Goal: Complete application form

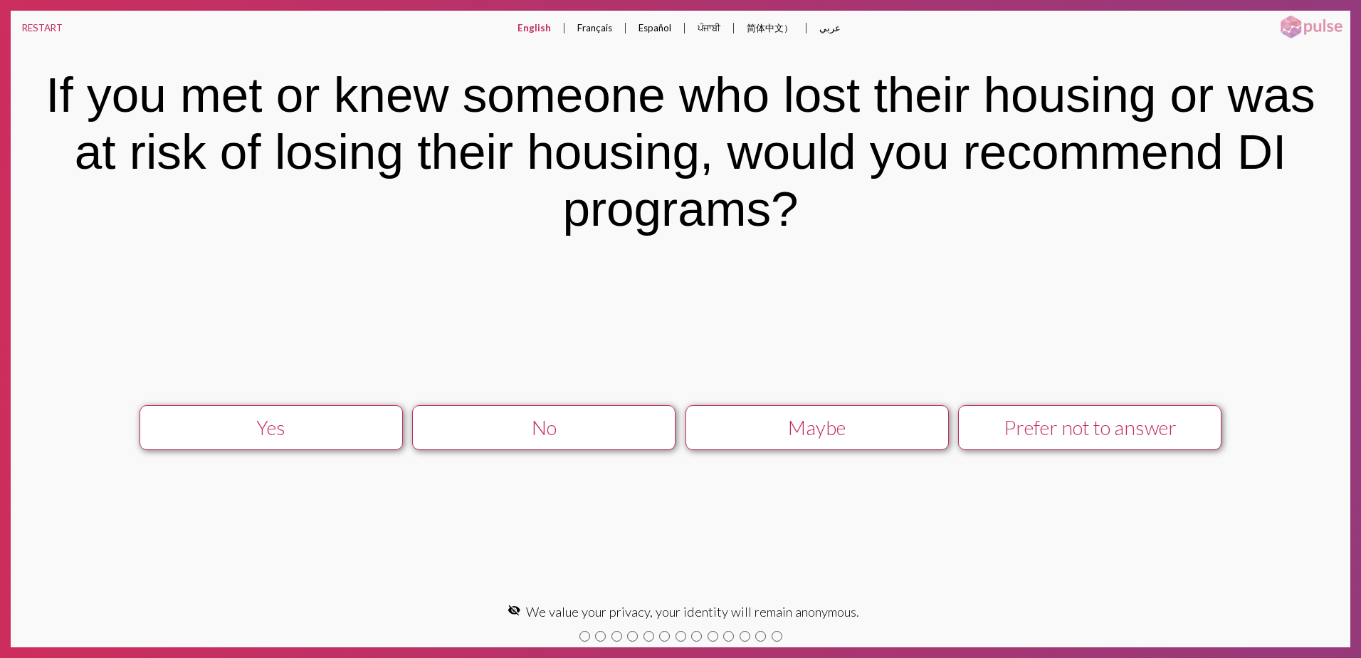
click at [792, 426] on div "Maybe" at bounding box center [817, 427] width 236 height 23
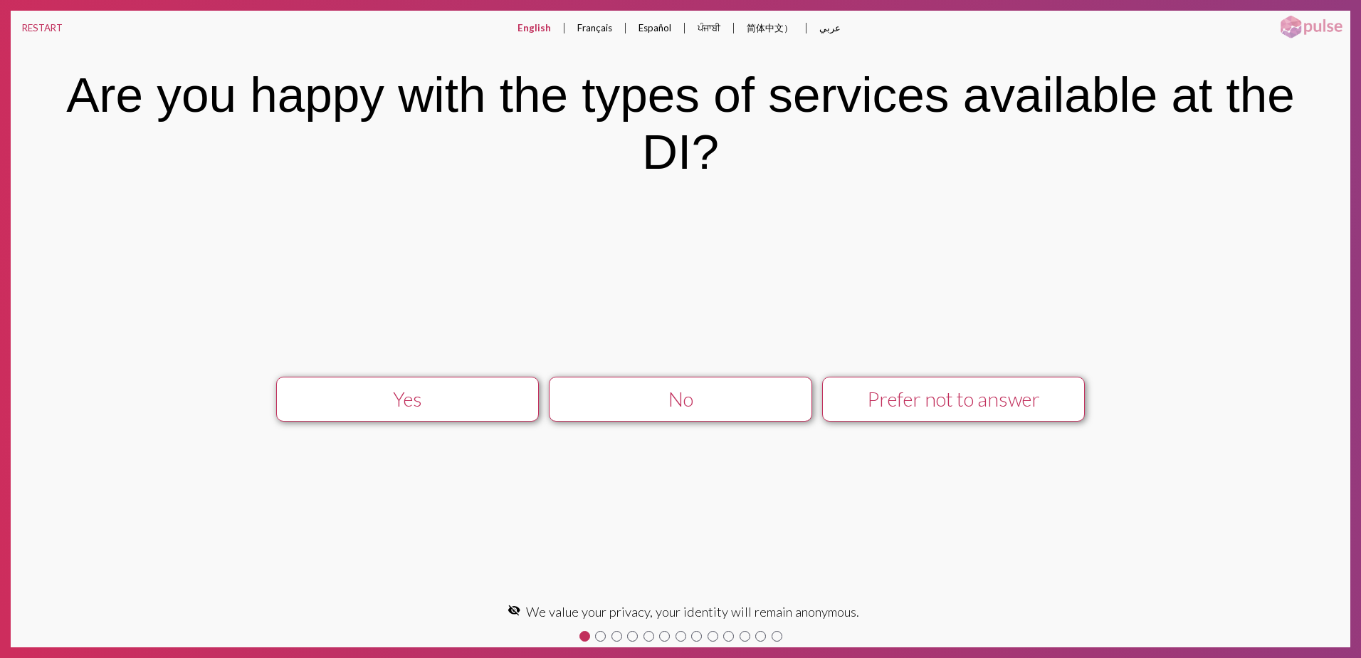
click at [762, 405] on div "No" at bounding box center [681, 398] width 236 height 23
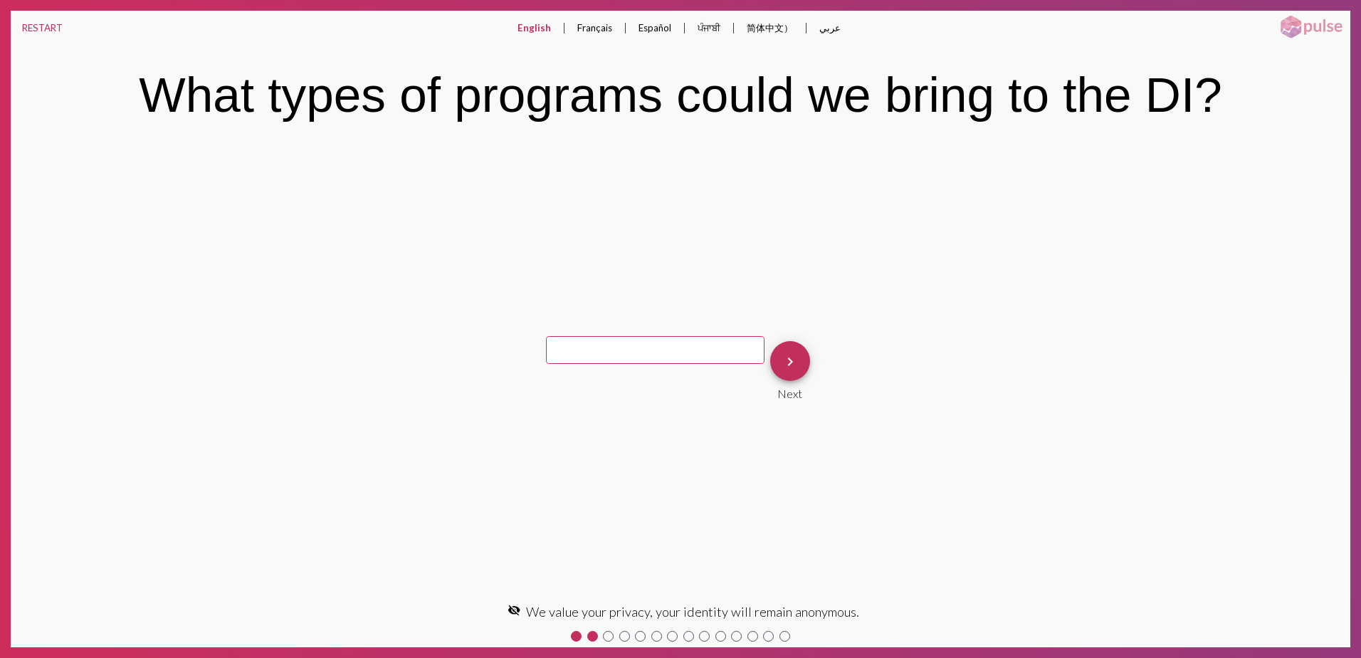
click at [786, 368] on mat-icon "keyboard_arrow_right" at bounding box center [790, 361] width 17 height 17
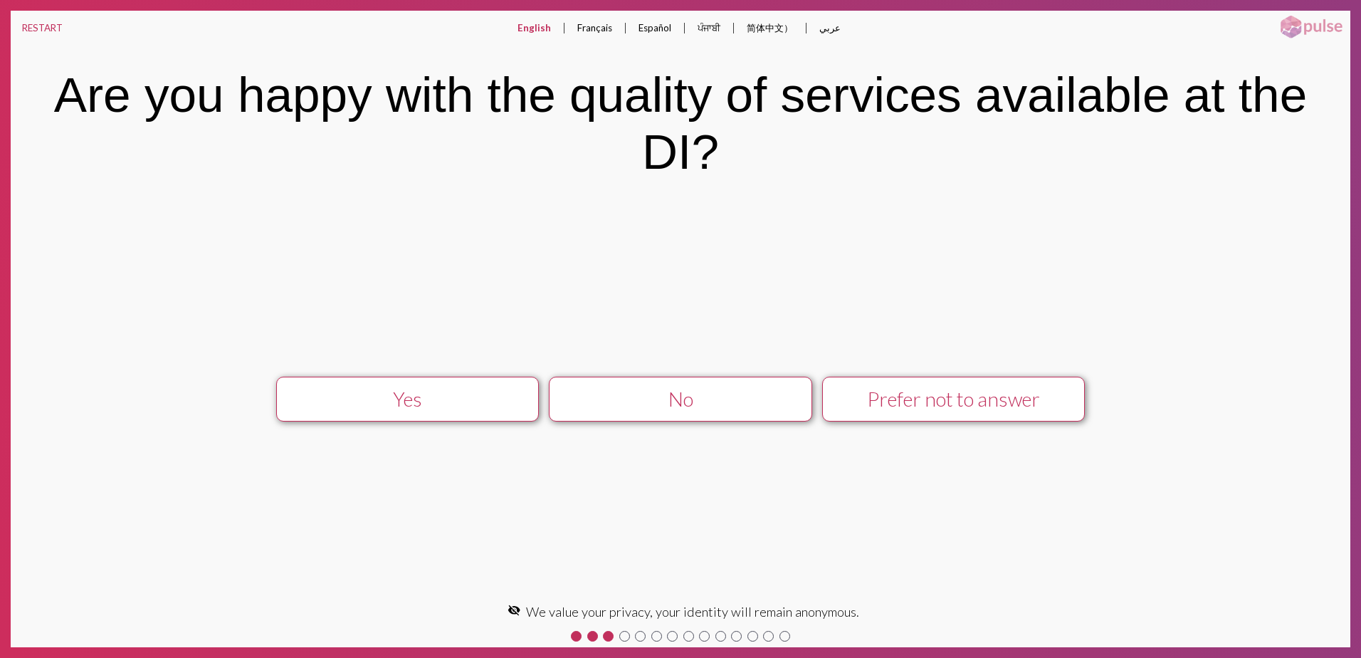
click at [762, 400] on div "No" at bounding box center [681, 398] width 236 height 23
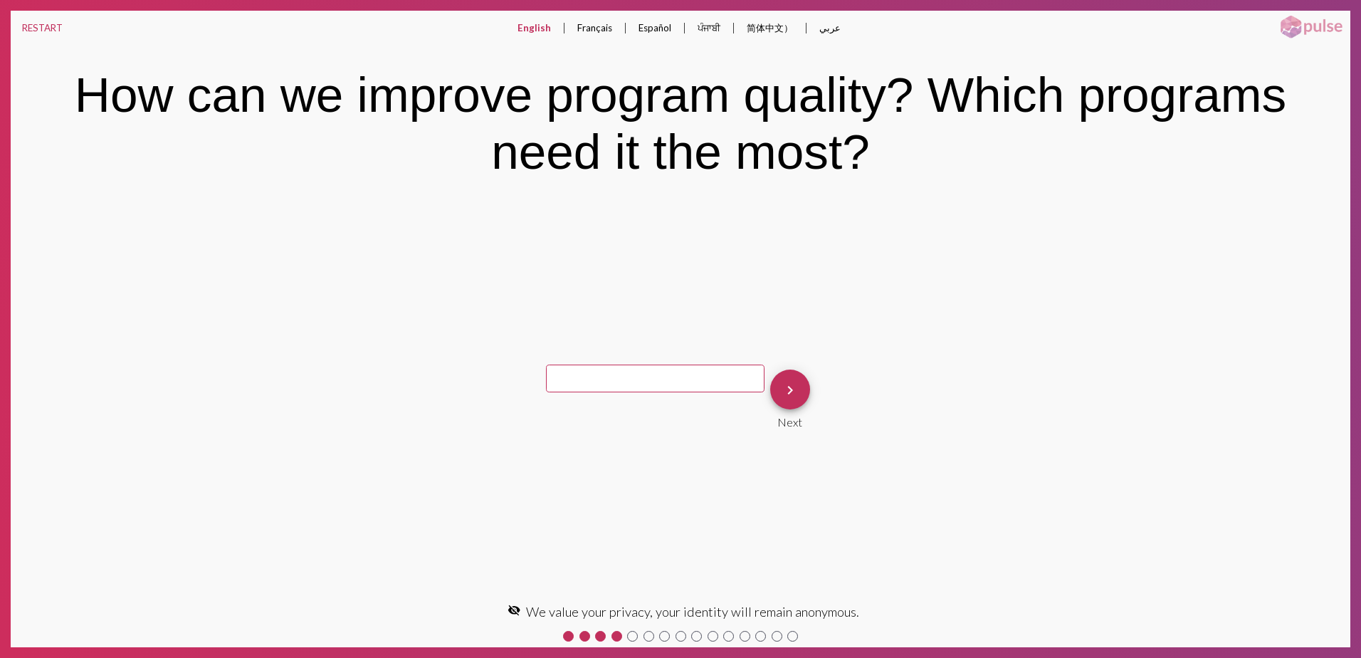
click at [785, 386] on mat-icon "keyboard_arrow_right" at bounding box center [790, 389] width 17 height 17
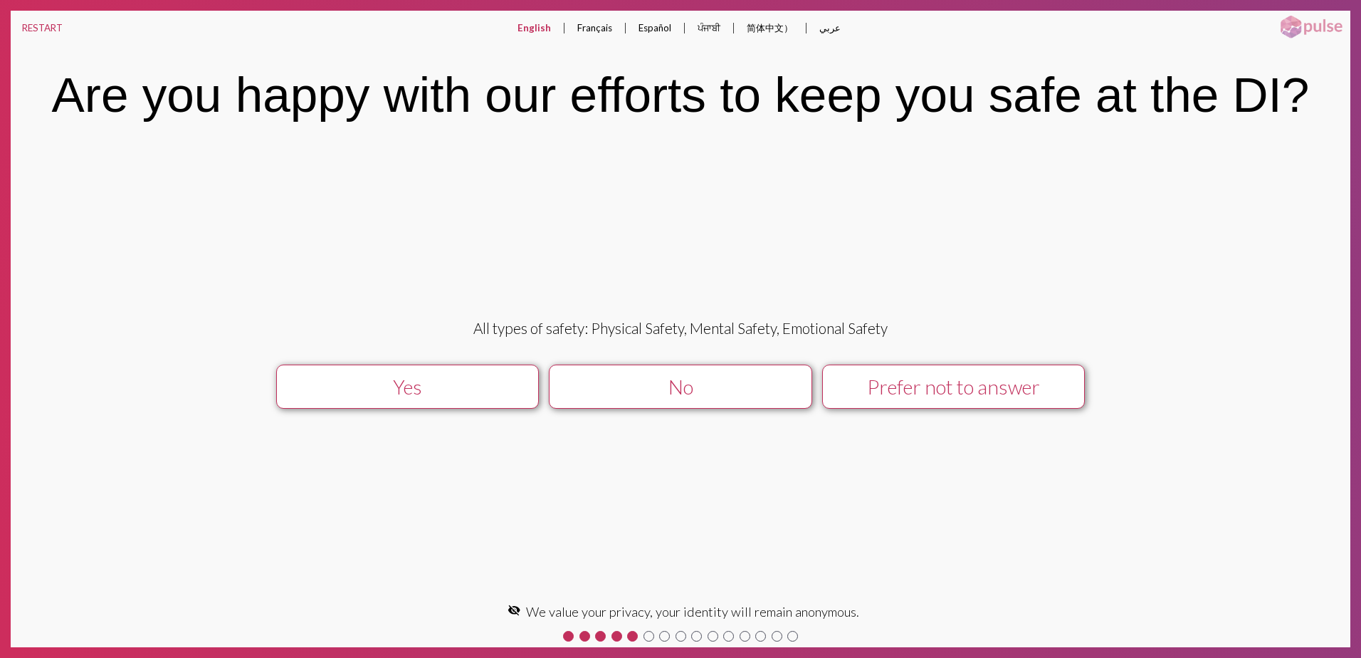
click at [785, 386] on div "No" at bounding box center [681, 386] width 236 height 23
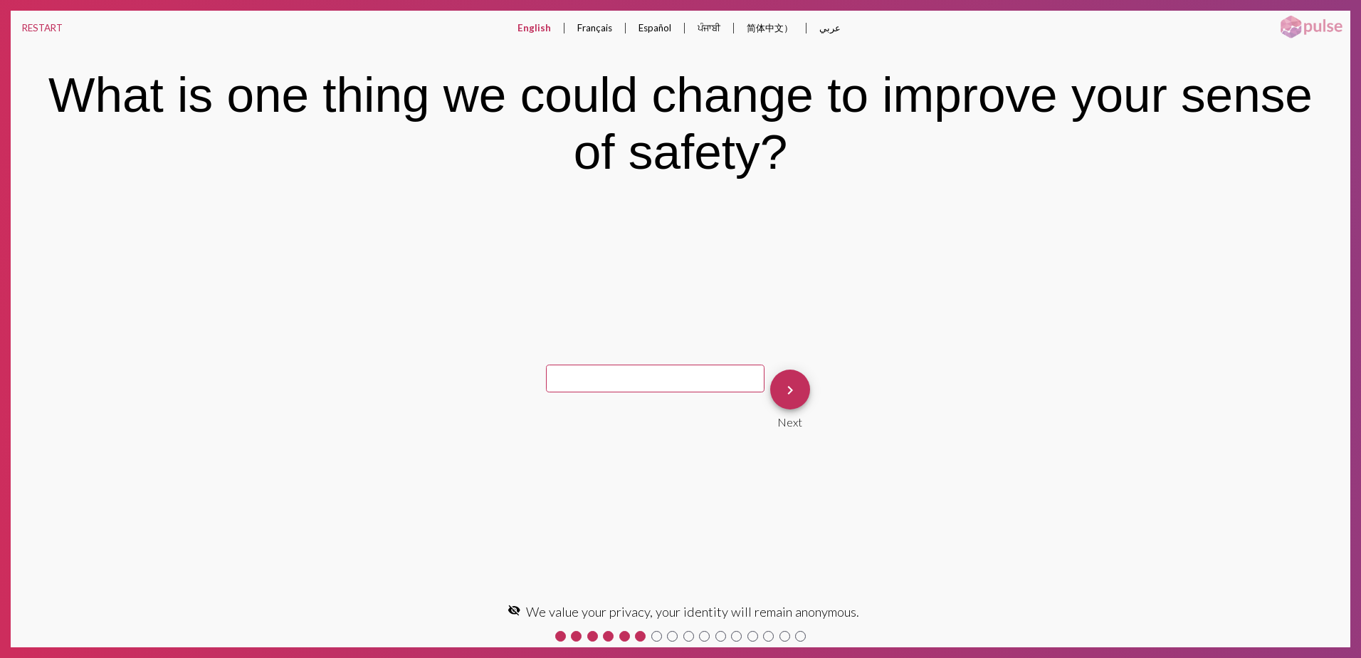
click at [785, 386] on mat-icon "keyboard_arrow_right" at bounding box center [790, 389] width 17 height 17
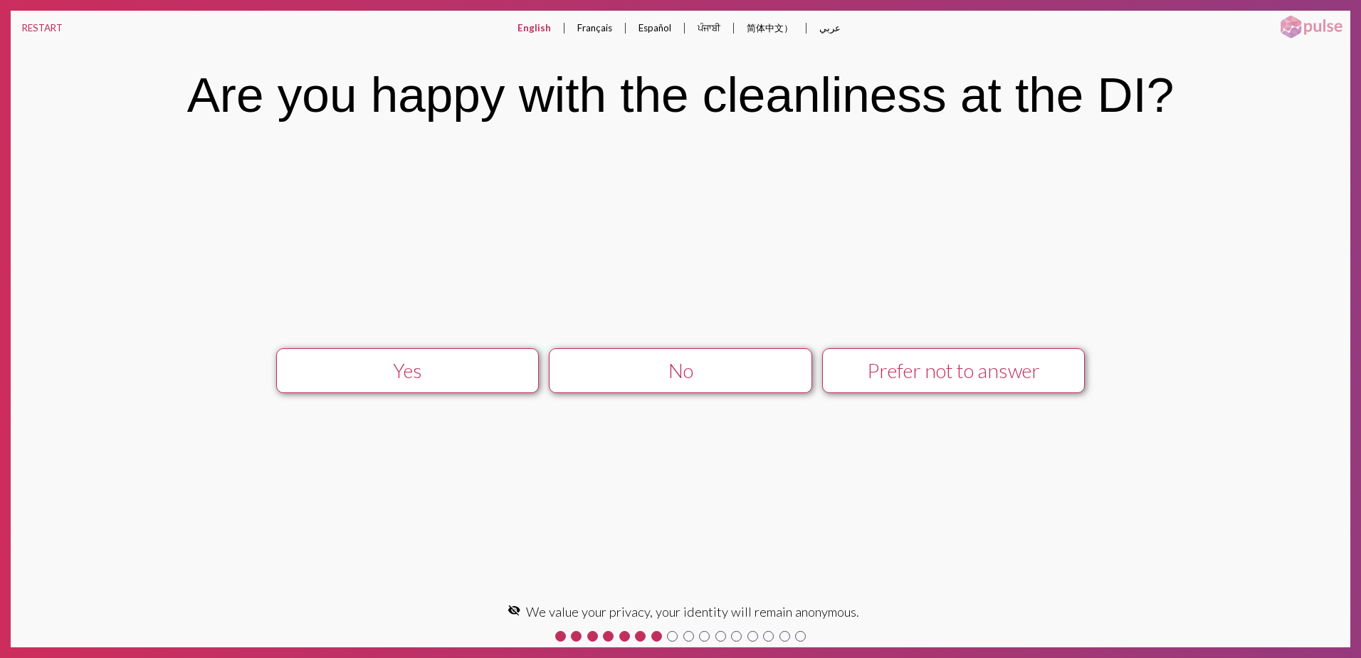
click at [785, 386] on button "No" at bounding box center [680, 370] width 263 height 45
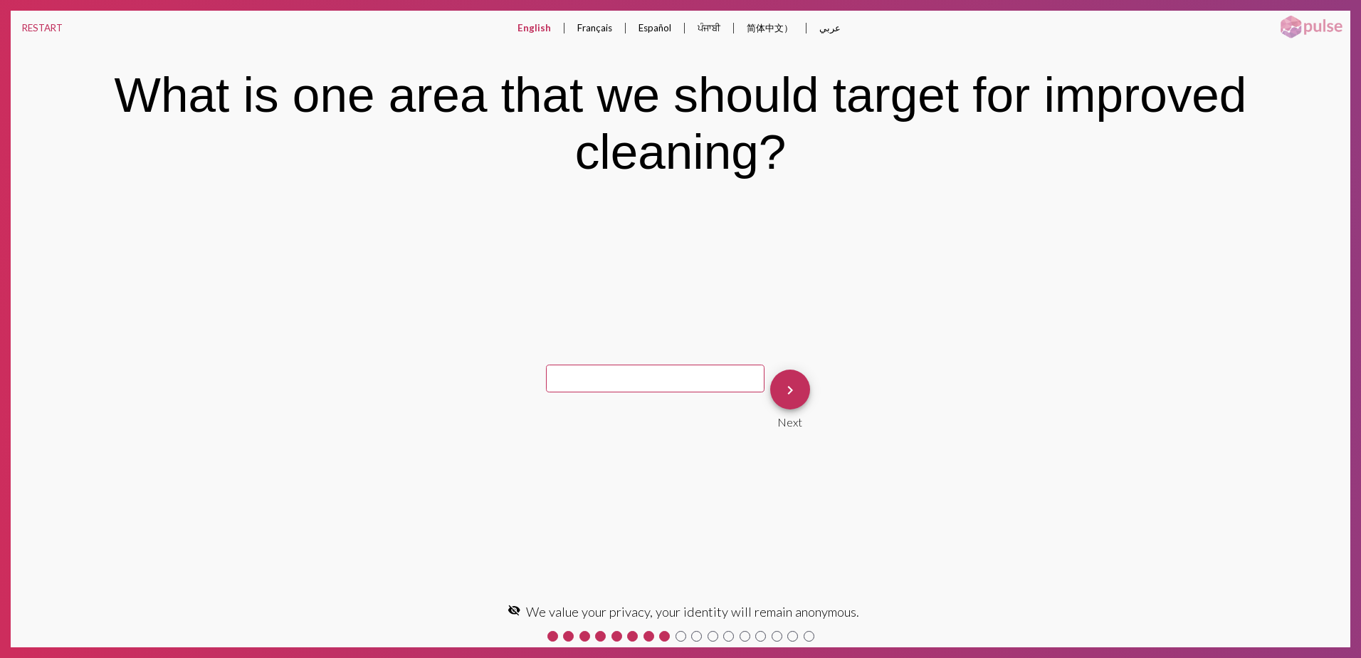
click at [785, 386] on mat-icon "keyboard_arrow_right" at bounding box center [790, 389] width 17 height 17
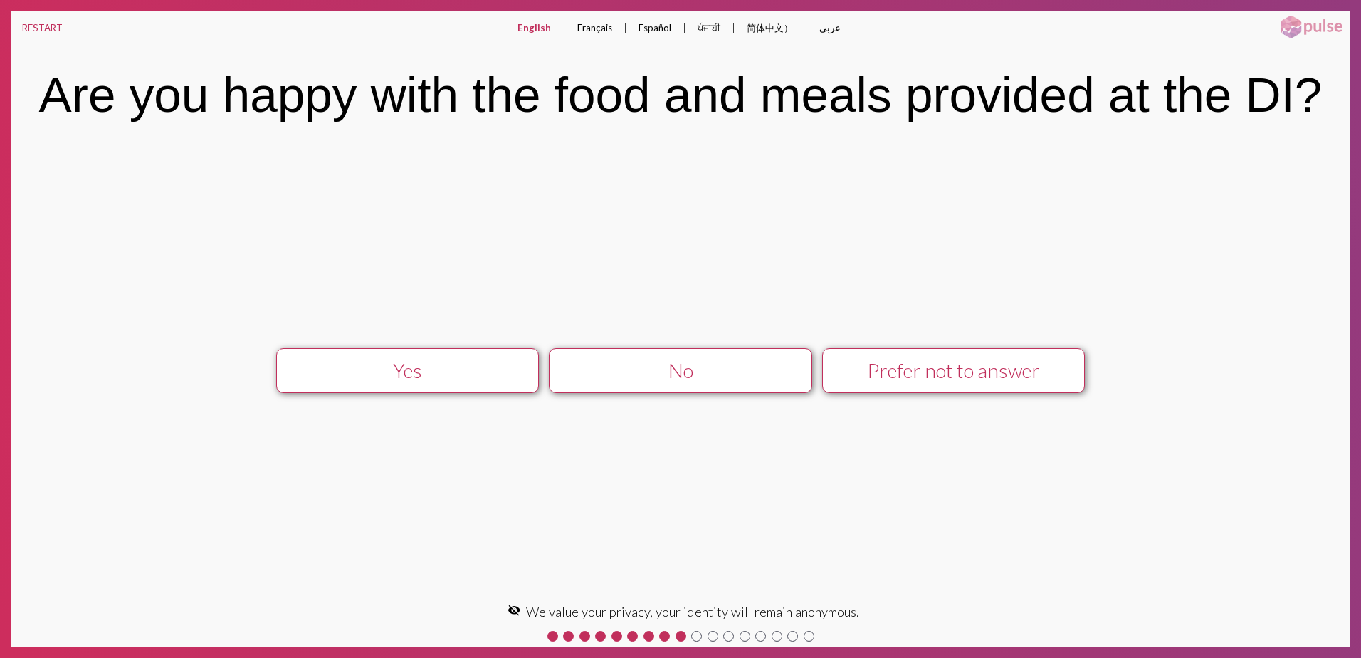
click at [776, 380] on div "No" at bounding box center [681, 370] width 236 height 23
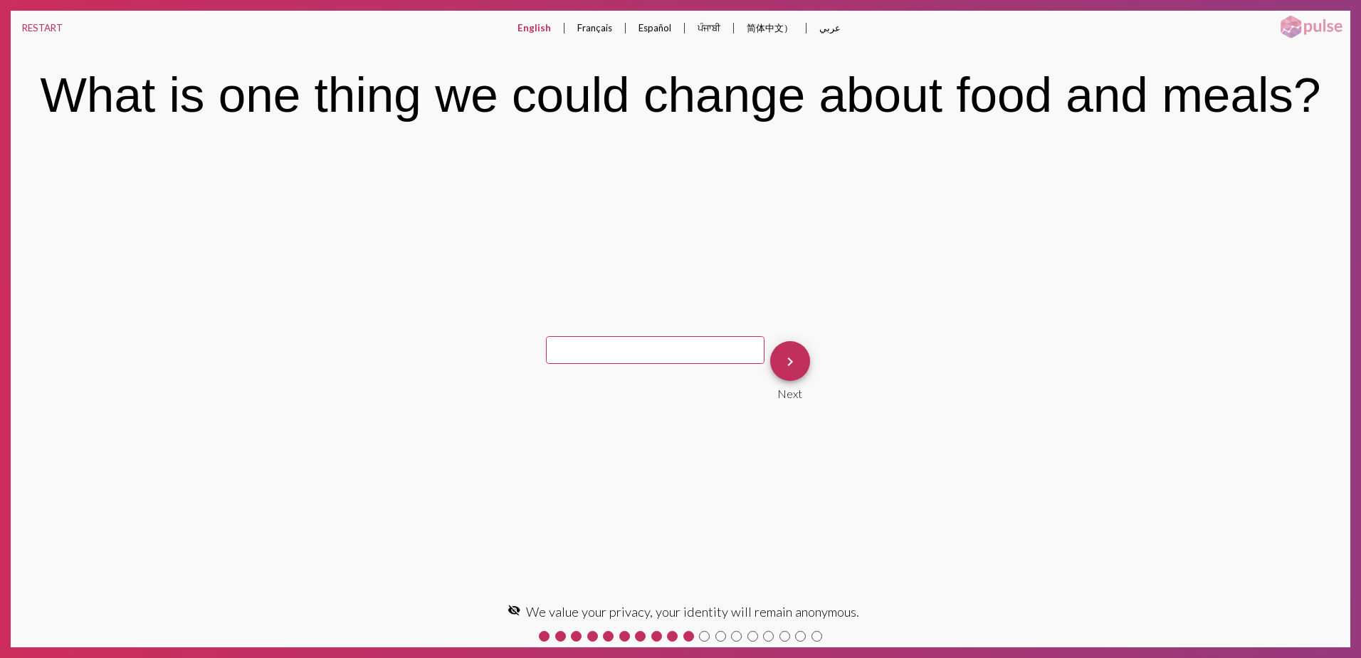
click at [776, 380] on div "keyboard_arrow_right Next" at bounding box center [790, 370] width 40 height 59
click at [782, 373] on span "keyboard_arrow_right" at bounding box center [790, 361] width 17 height 41
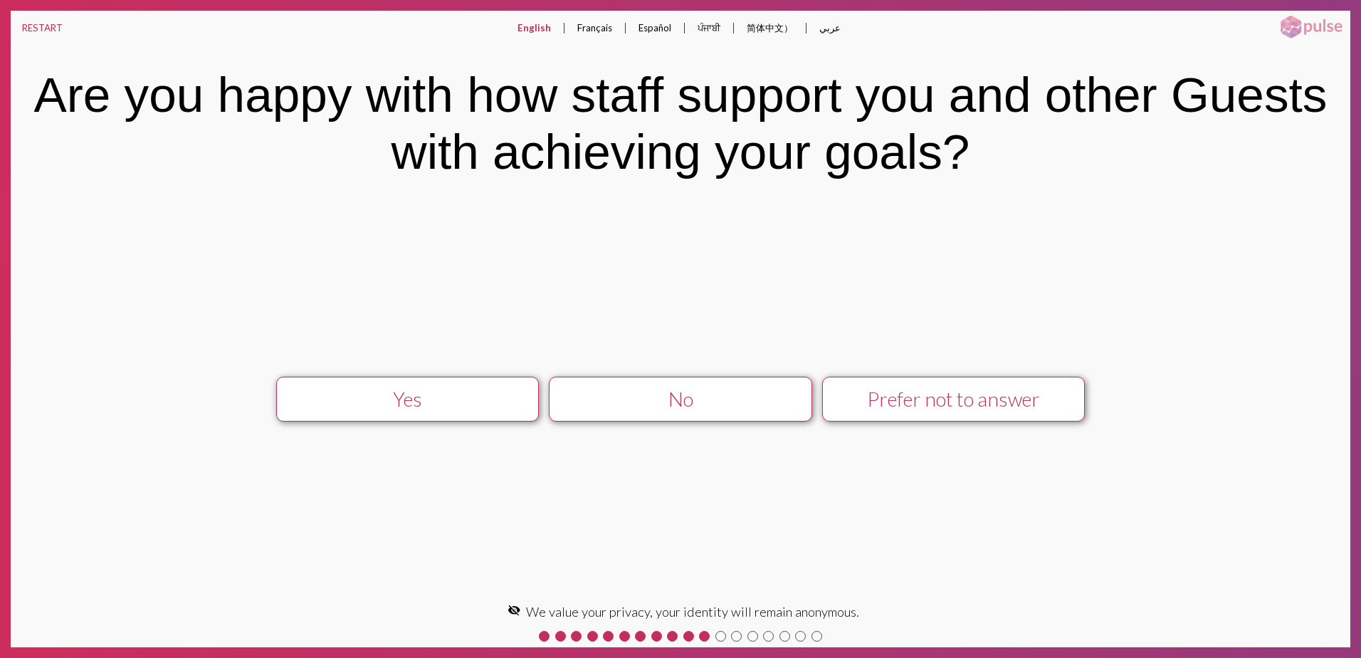
click at [727, 405] on div "No" at bounding box center [681, 398] width 236 height 23
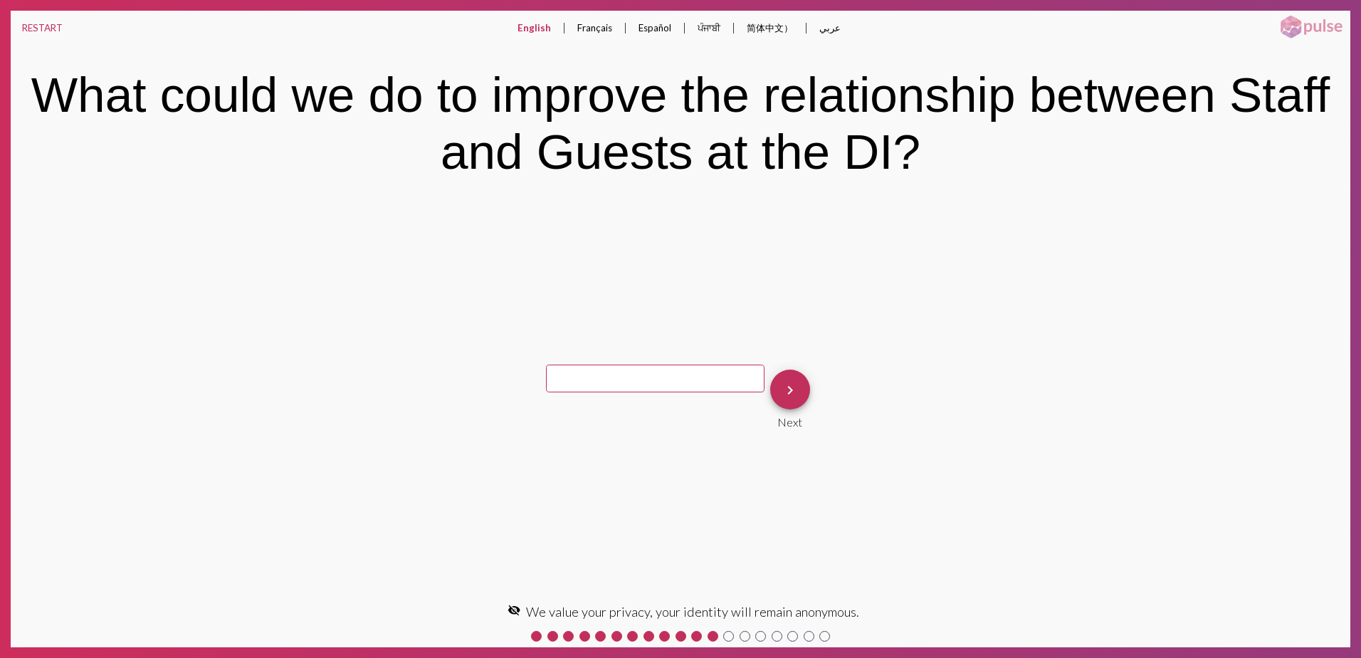
click at [790, 386] on mat-icon "keyboard_arrow_right" at bounding box center [790, 389] width 17 height 17
